Goal: Task Accomplishment & Management: Complete application form

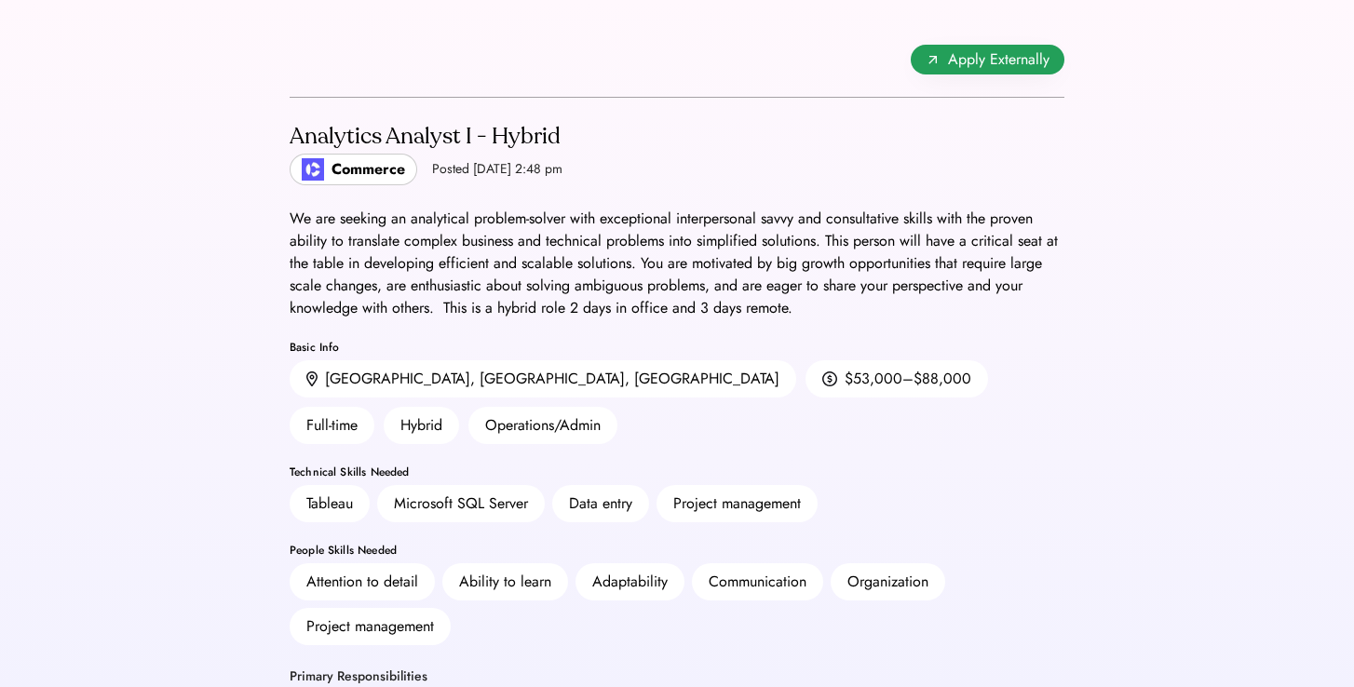
click at [981, 49] on span "Apply Externally" at bounding box center [999, 59] width 102 height 22
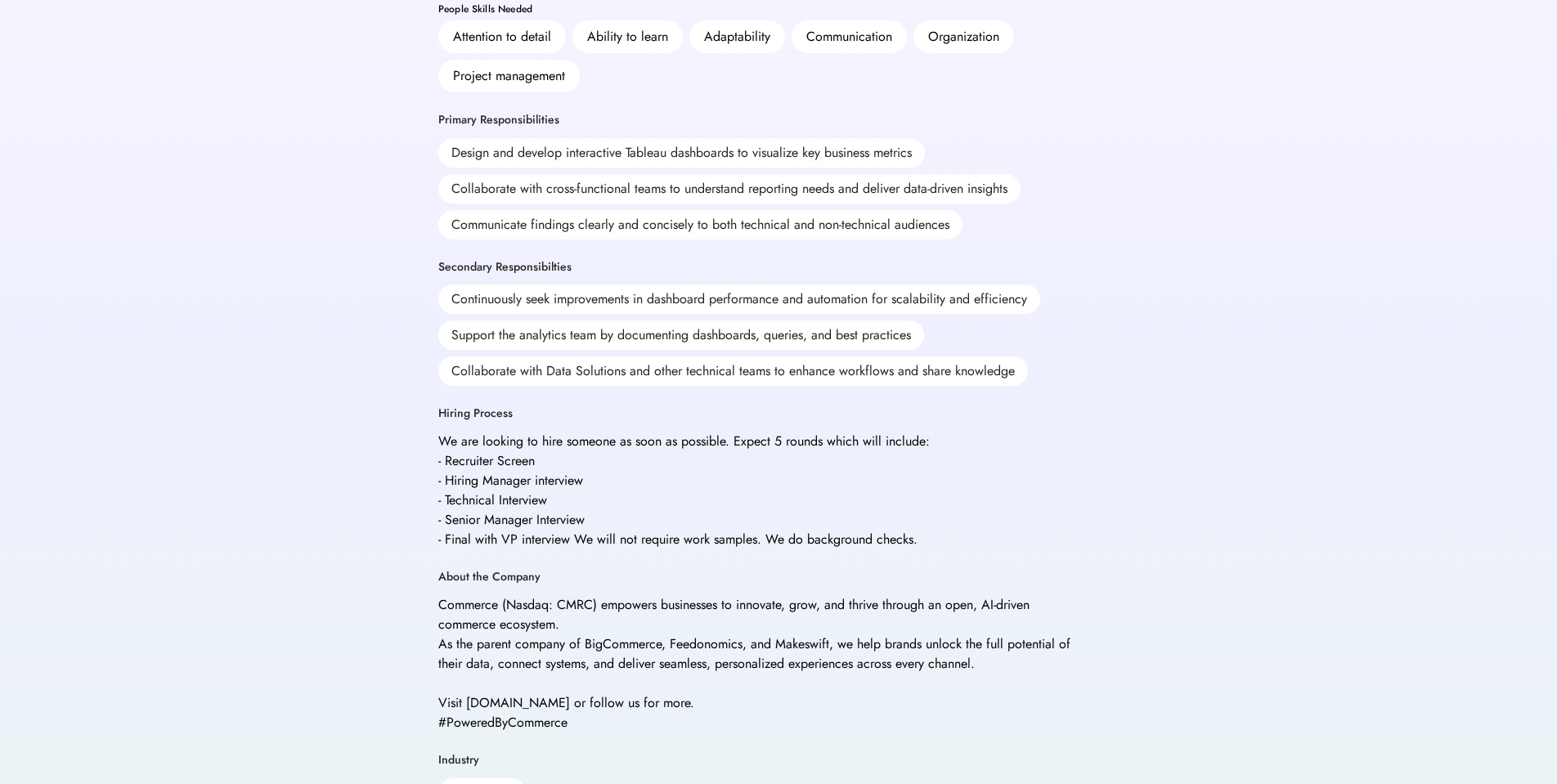
scroll to position [507, 0]
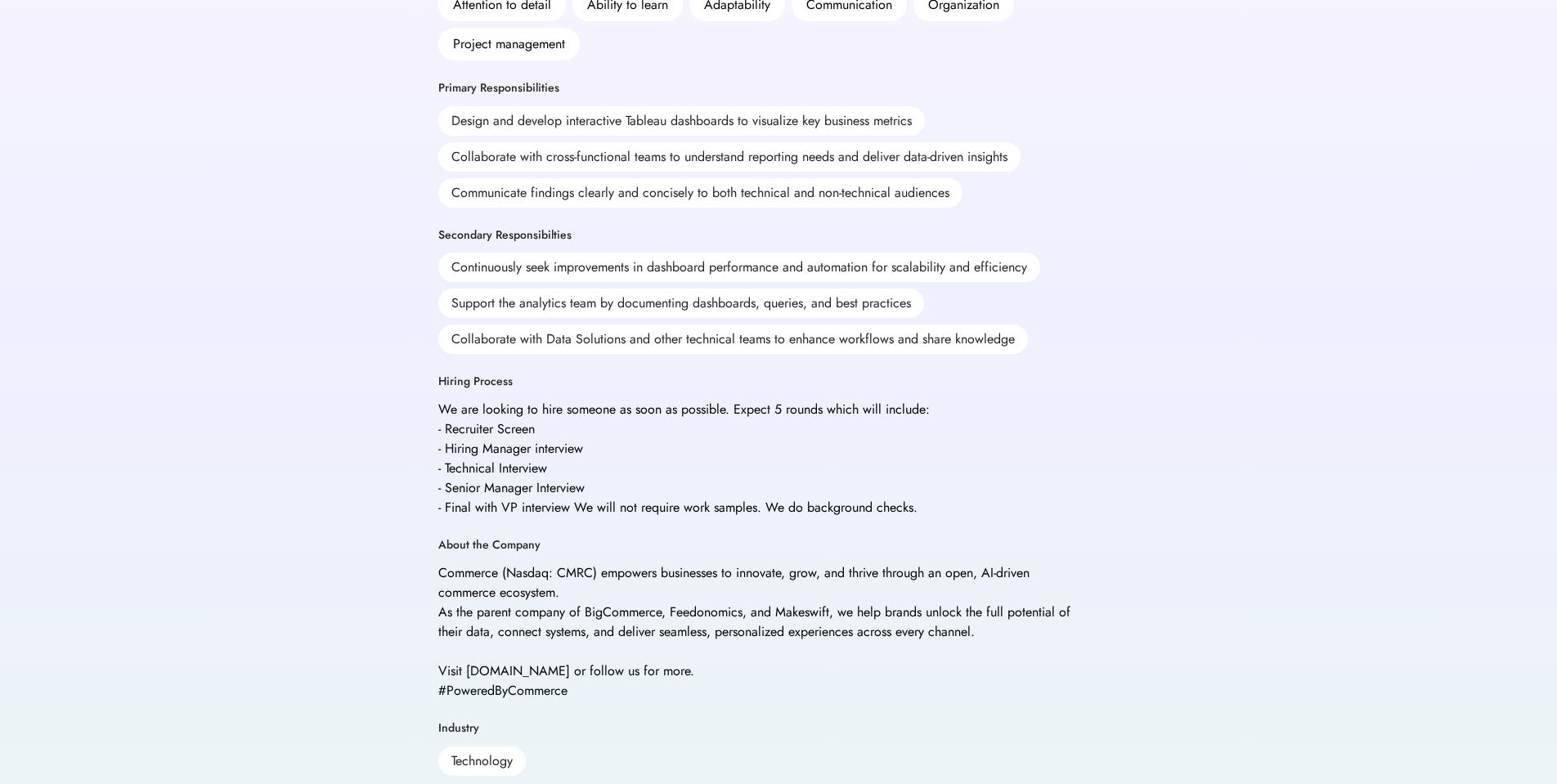
click at [434, 403] on div "Back Apply Externally Analytics Analyst I - Hybrid Commerce Posted Sep 5, 2025 …" at bounding box center [779, 299] width 720 height 1612
drag, startPoint x: 434, startPoint y: 391, endPoint x: 452, endPoint y: 412, distance: 27.7
click at [452, 412] on div "Back Apply Externally Analytics Analyst I - Hybrid Commerce Posted Sep 5, 2025 …" at bounding box center [779, 299] width 720 height 1612
click at [452, 412] on div "We are looking to hire someone as soon as possible. Expect 5 rounds which will …" at bounding box center [684, 458] width 492 height 118
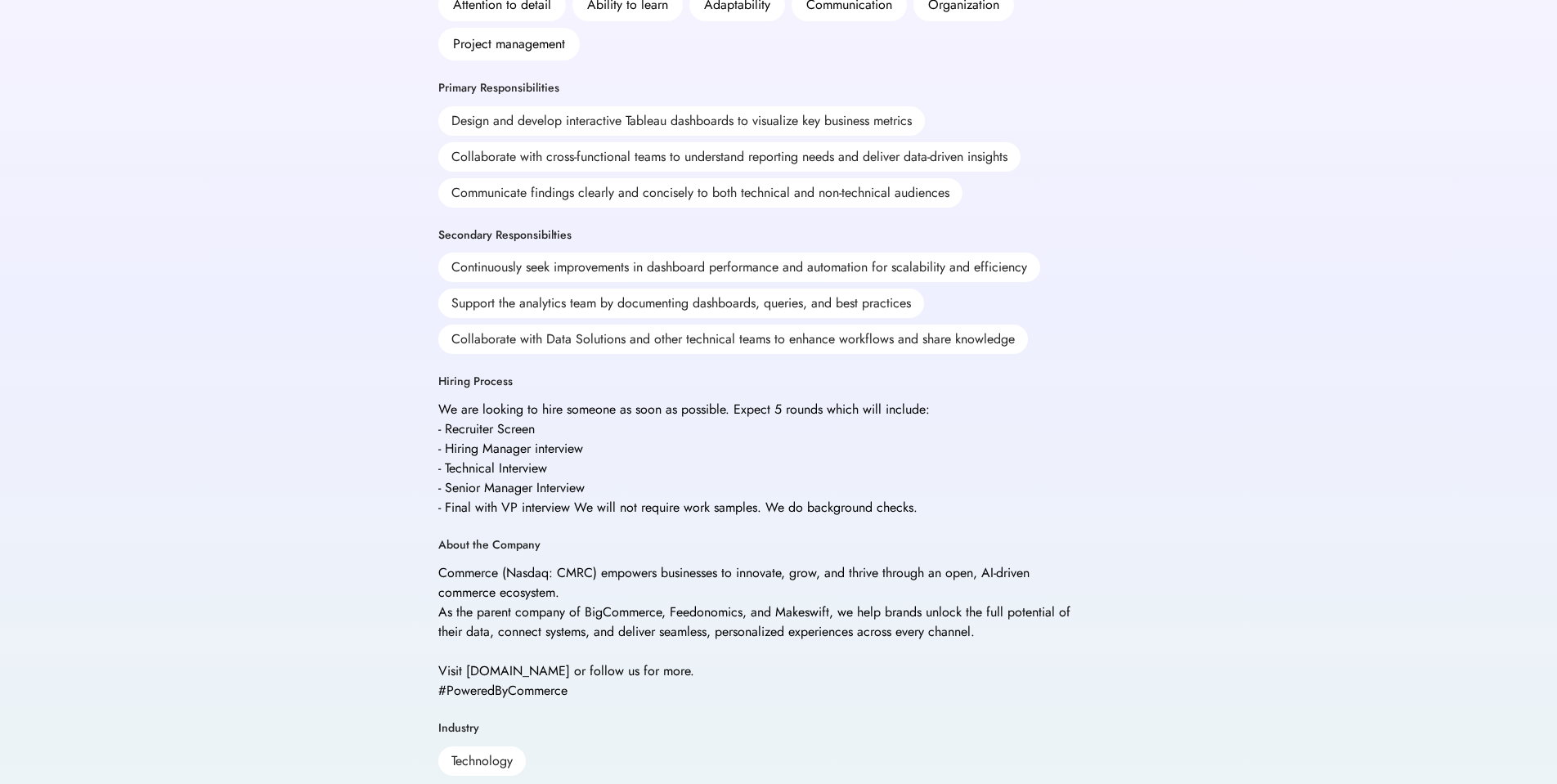
click at [457, 428] on div "We are looking to hire someone as soon as possible. Expect 5 rounds which will …" at bounding box center [684, 458] width 492 height 118
click at [463, 447] on div "We are looking to hire someone as soon as possible. Expect 5 rounds which will …" at bounding box center [684, 458] width 492 height 118
click at [509, 450] on div "We are looking to hire someone as soon as possible. Expect 5 rounds which will …" at bounding box center [684, 458] width 492 height 118
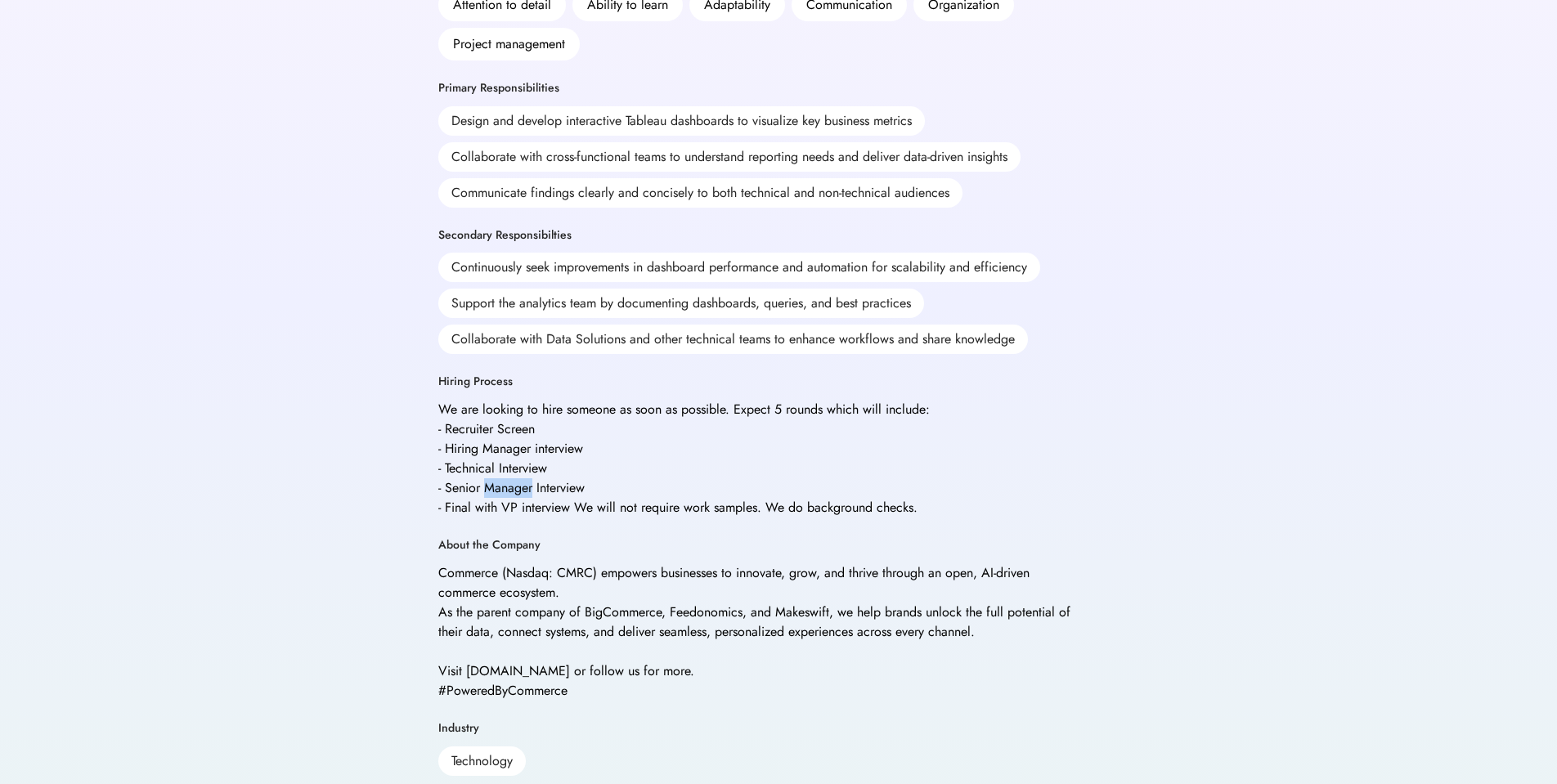
click at [509, 450] on div "We are looking to hire someone as soon as possible. Expect 5 rounds which will …" at bounding box center [684, 458] width 492 height 118
click at [554, 450] on div "We are looking to hire someone as soon as possible. Expect 5 rounds which will …" at bounding box center [684, 458] width 492 height 118
click at [537, 564] on div "Commerce (Nasdaq: CMRC) empowers businesses to innovate, grow, and thrive throu…" at bounding box center [757, 632] width 638 height 137
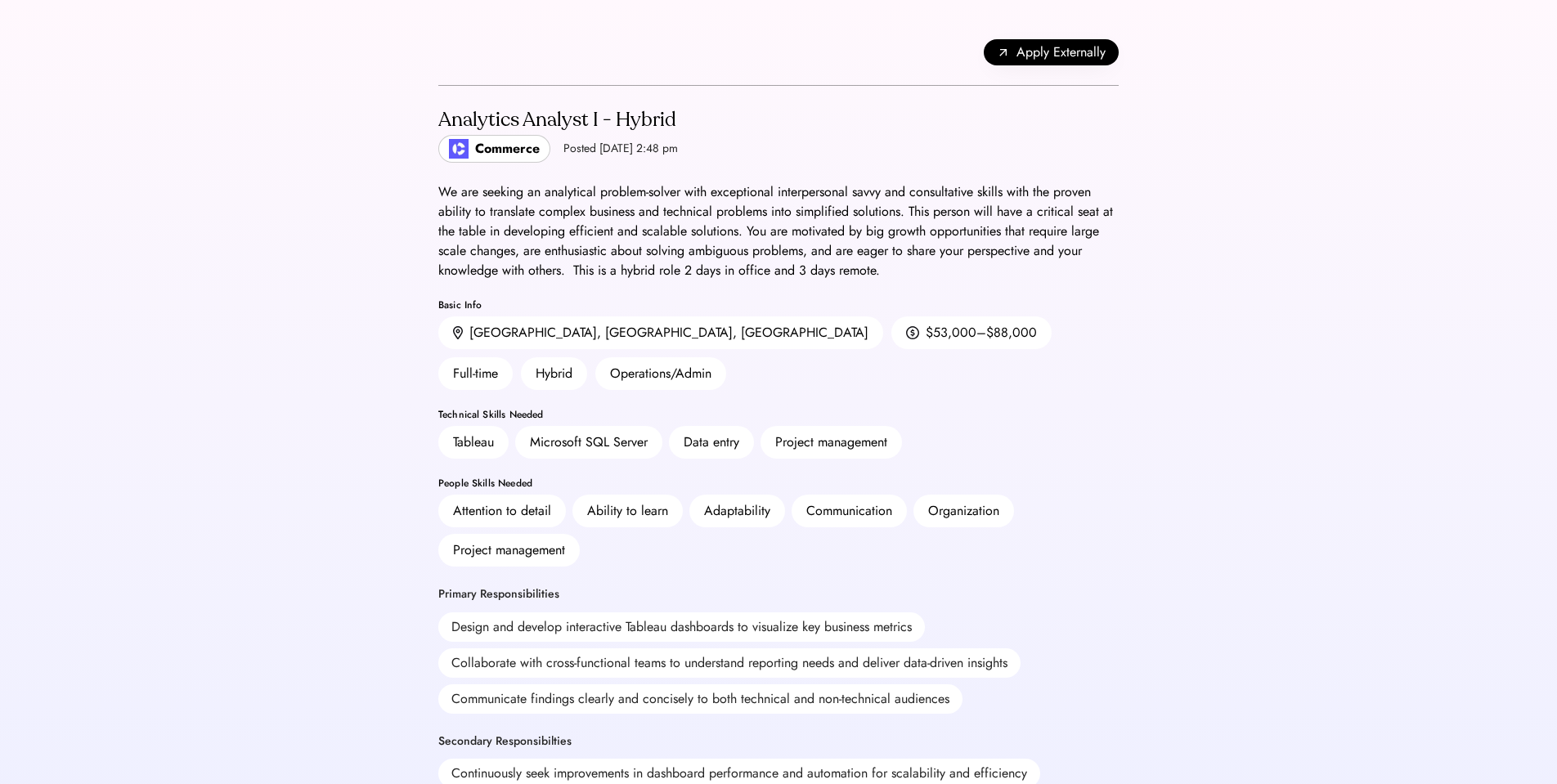
scroll to position [0, 0]
